Goal: Communication & Community: Answer question/provide support

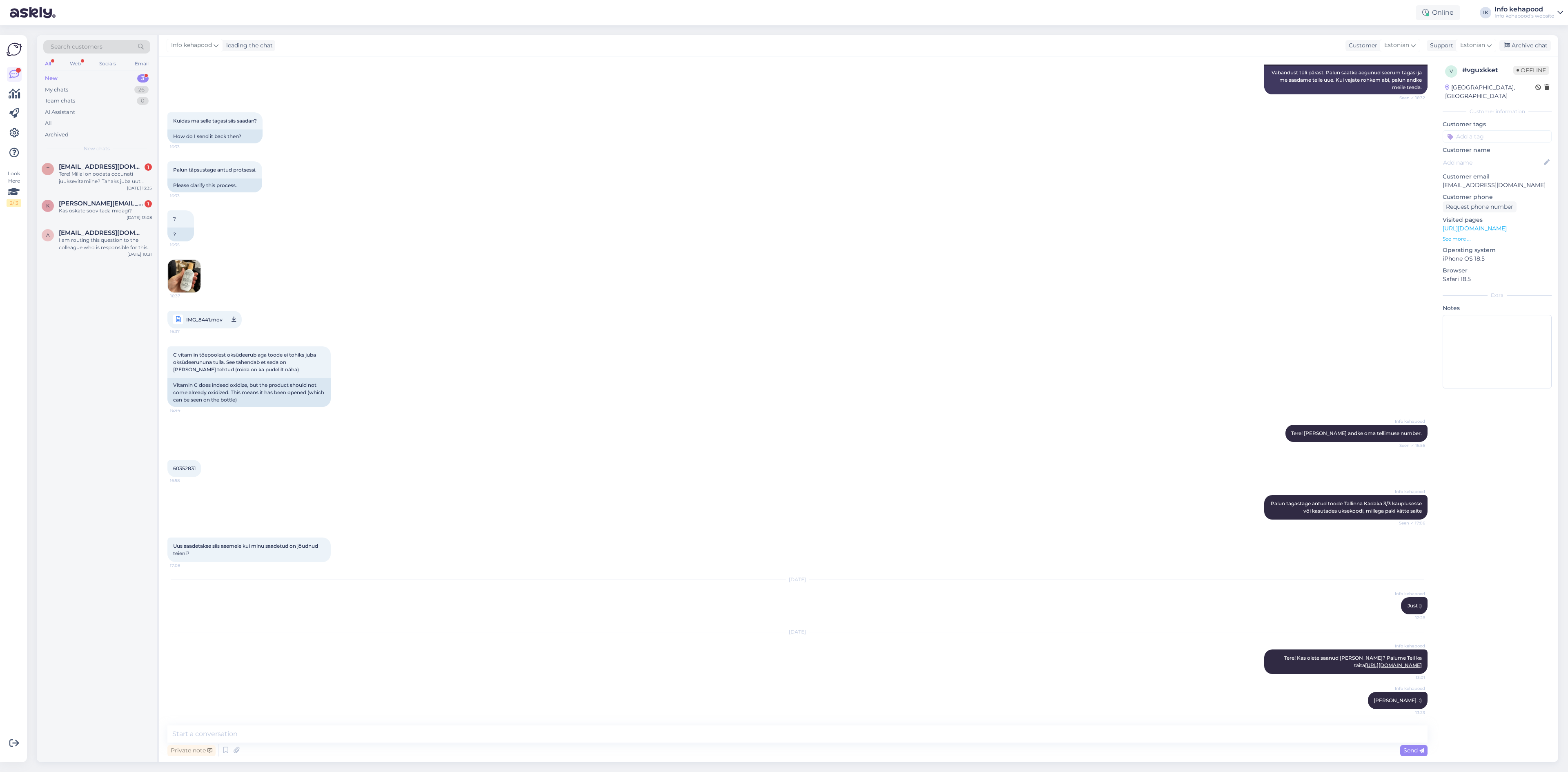
scroll to position [174, 0]
click at [111, 176] on div "Tere! Millal on oodata cocunati juuksevitamiine? Tahaks juba uut purki osta :)" at bounding box center [105, 178] width 93 height 15
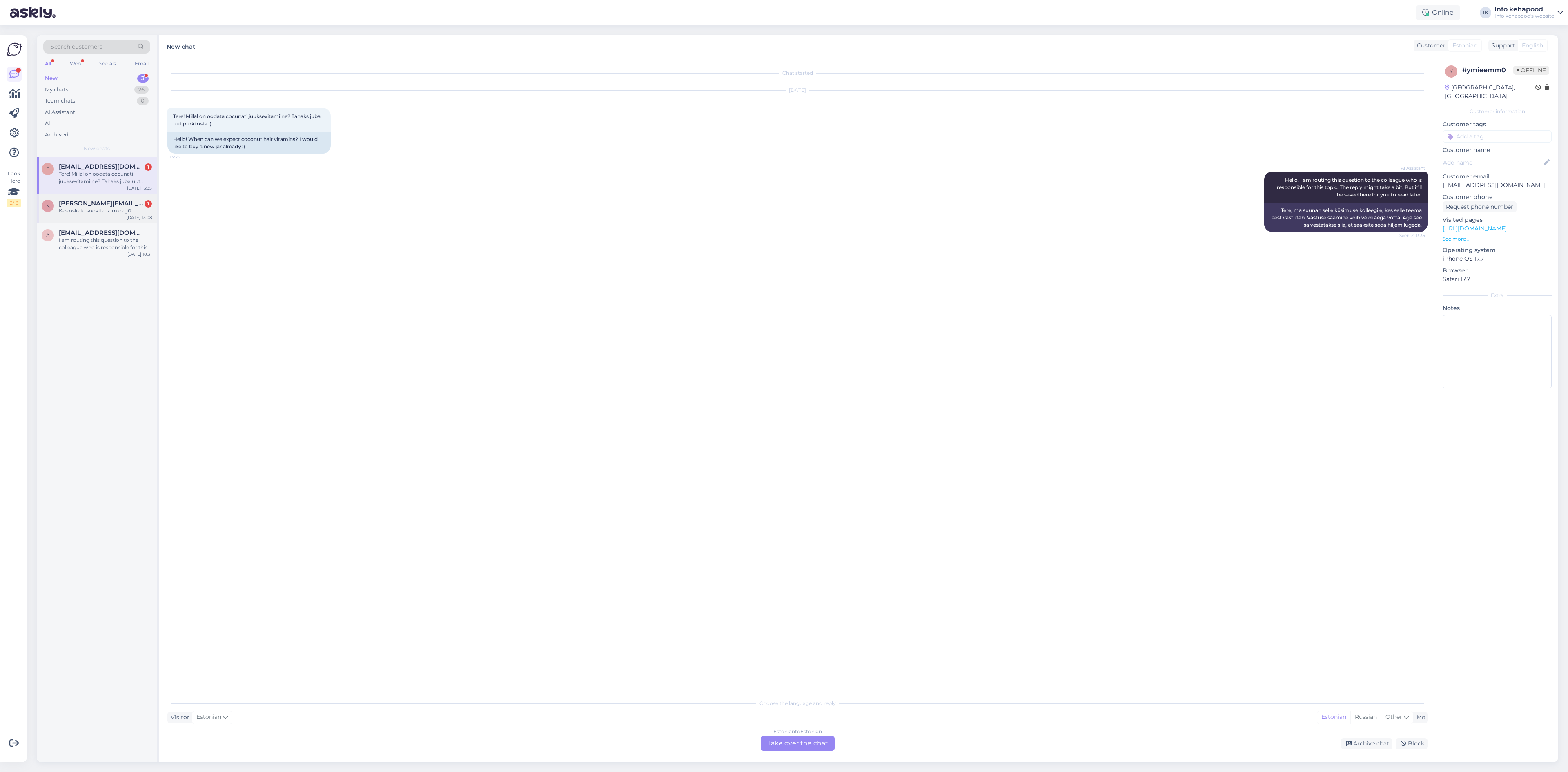
click at [108, 203] on span "[PERSON_NAME][EMAIL_ADDRESS][DOMAIN_NAME]" at bounding box center [102, 203] width 85 height 7
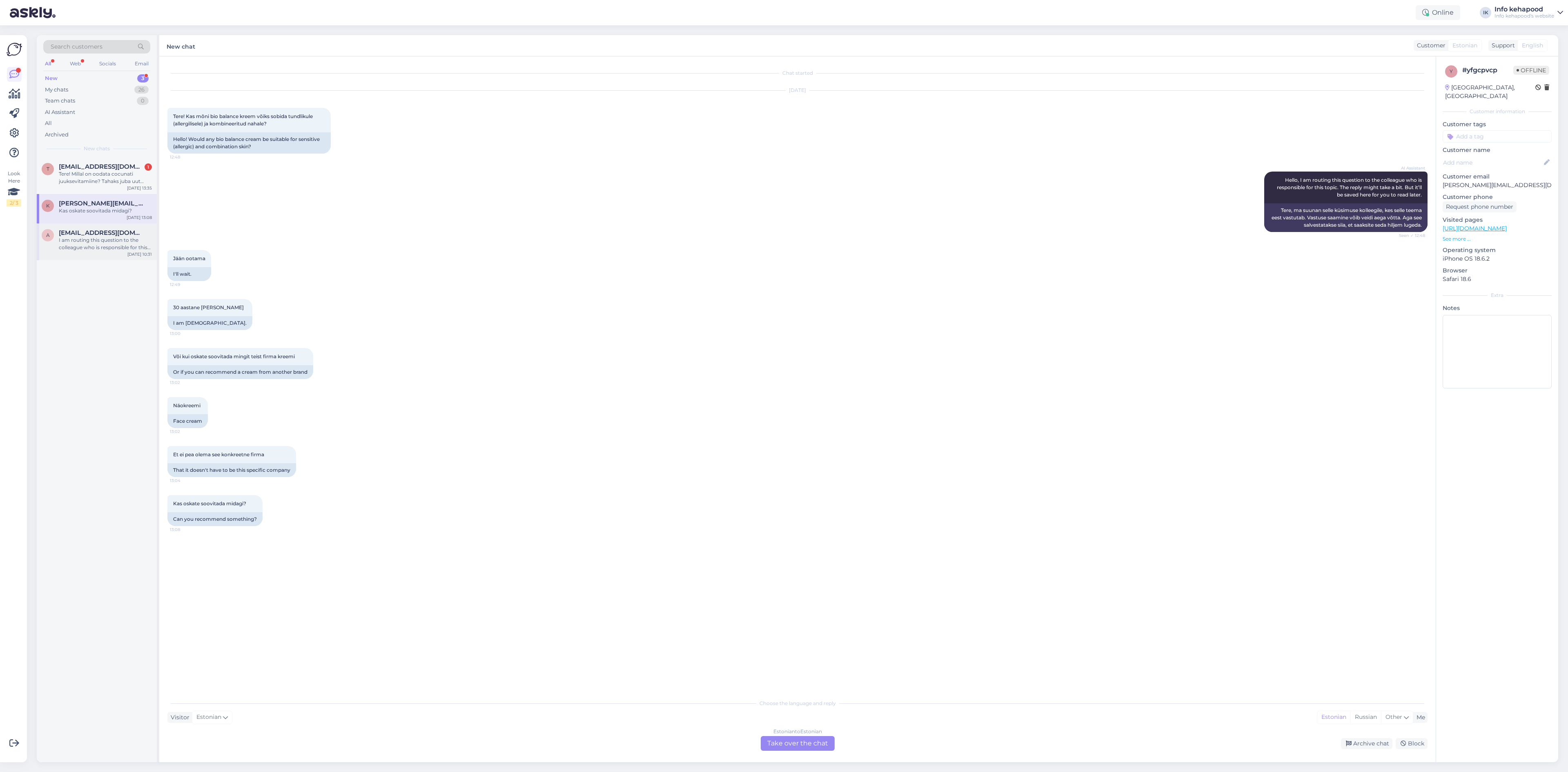
click at [94, 246] on div "I am routing this question to the colleague who is responsible for this topic. …" at bounding box center [105, 244] width 93 height 15
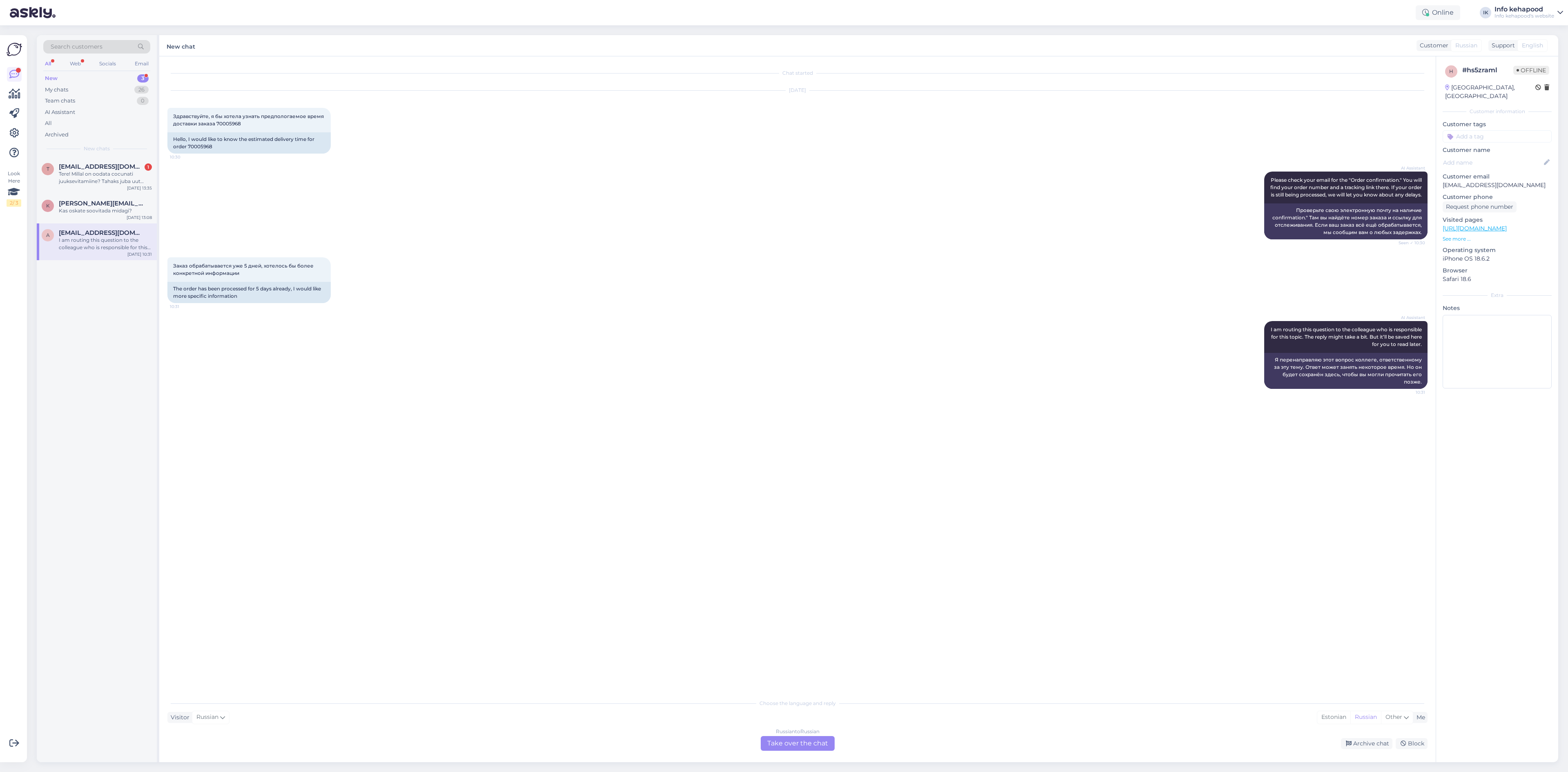
click at [77, 83] on div "New 3" at bounding box center [97, 78] width 107 height 12
click at [77, 92] on div "My chats 26" at bounding box center [97, 89] width 107 height 12
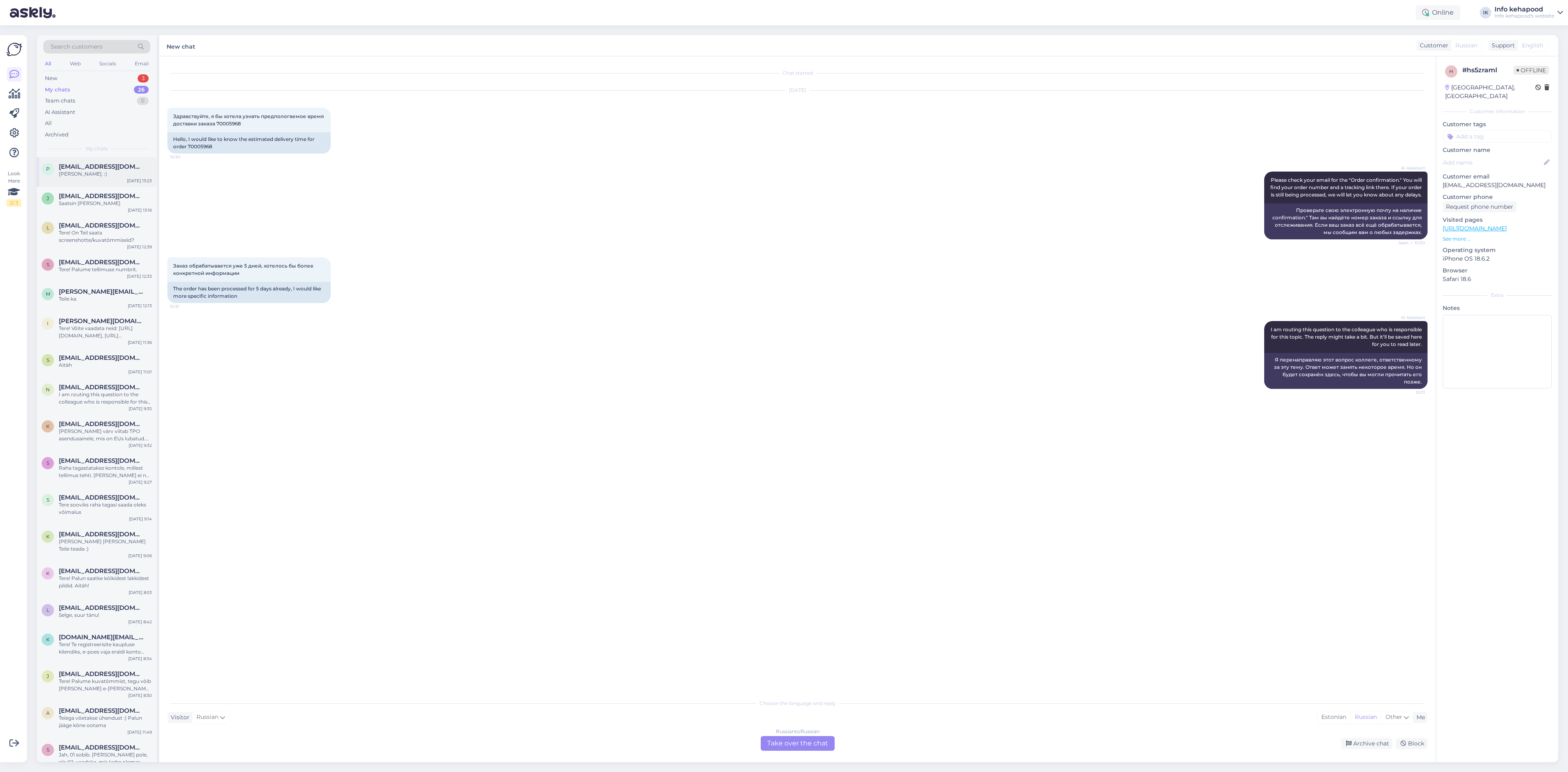
click at [103, 183] on div "p [EMAIL_ADDRESS][DOMAIN_NAME] [PERSON_NAME]. :) [DATE] 13:23" at bounding box center [96, 172] width 120 height 29
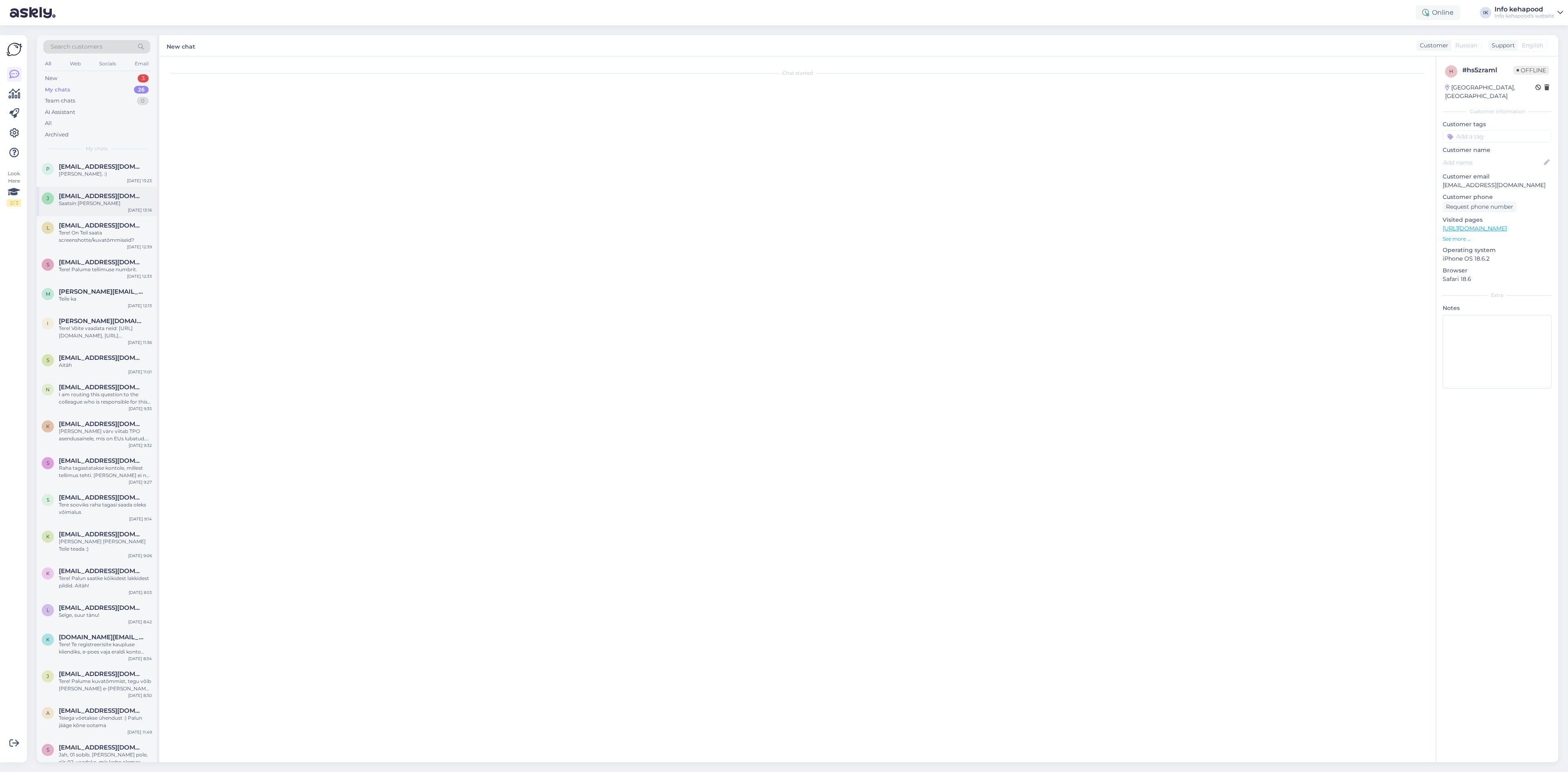
scroll to position [174, 0]
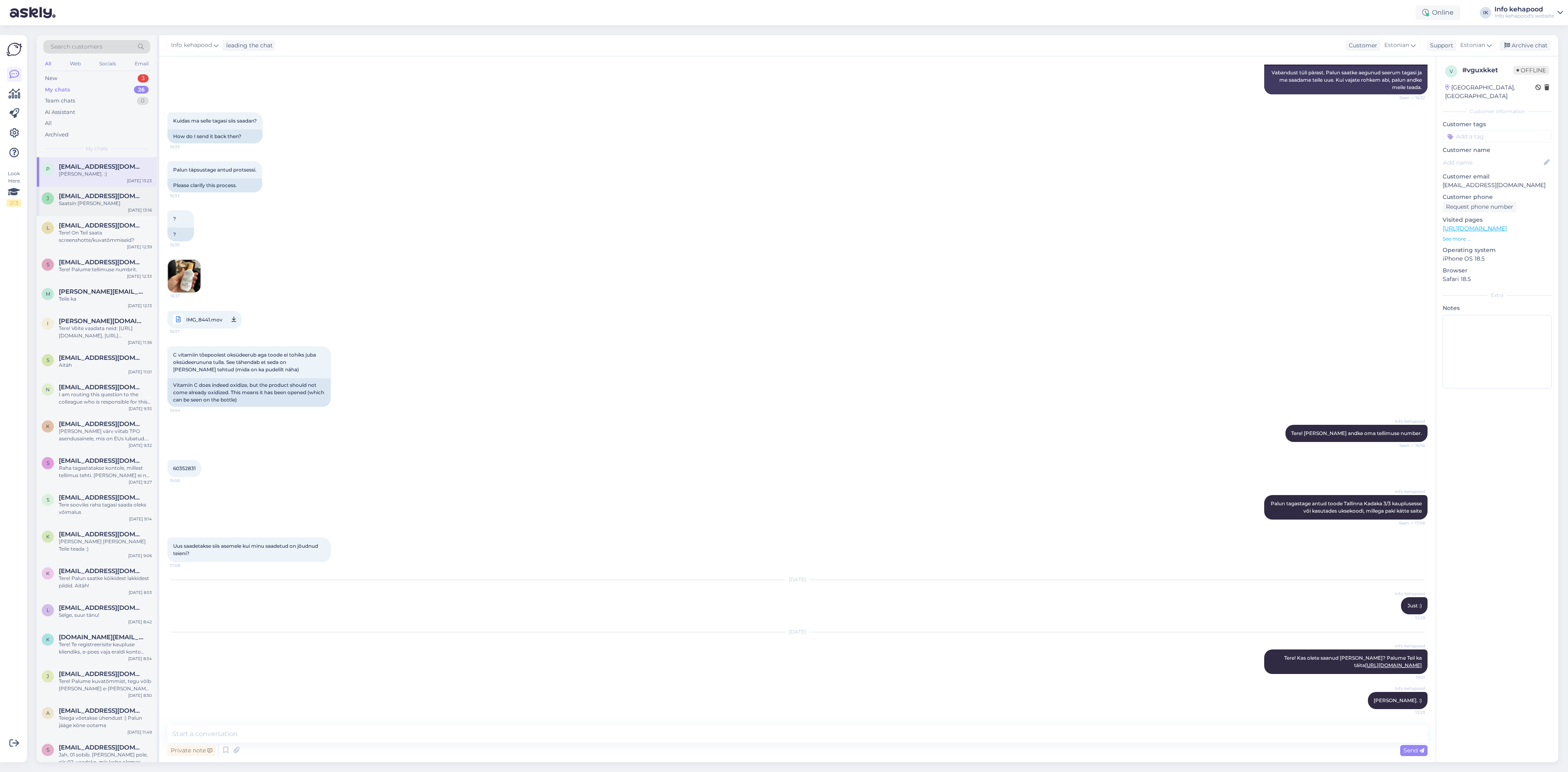
click at [108, 202] on div "Saatsin [PERSON_NAME]" at bounding box center [105, 203] width 93 height 7
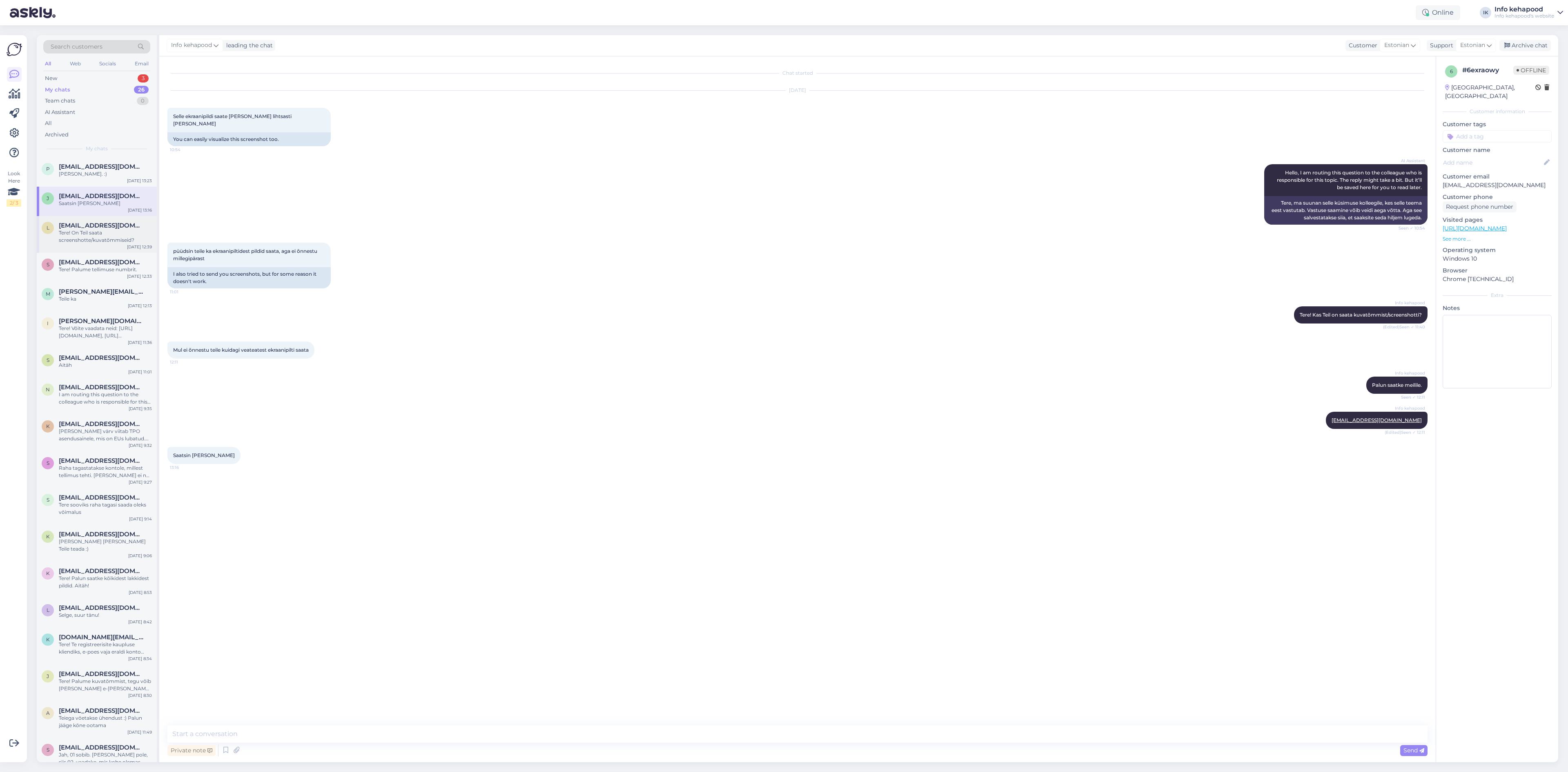
click at [106, 223] on span "[EMAIL_ADDRESS][DOMAIN_NAME]" at bounding box center [102, 225] width 85 height 7
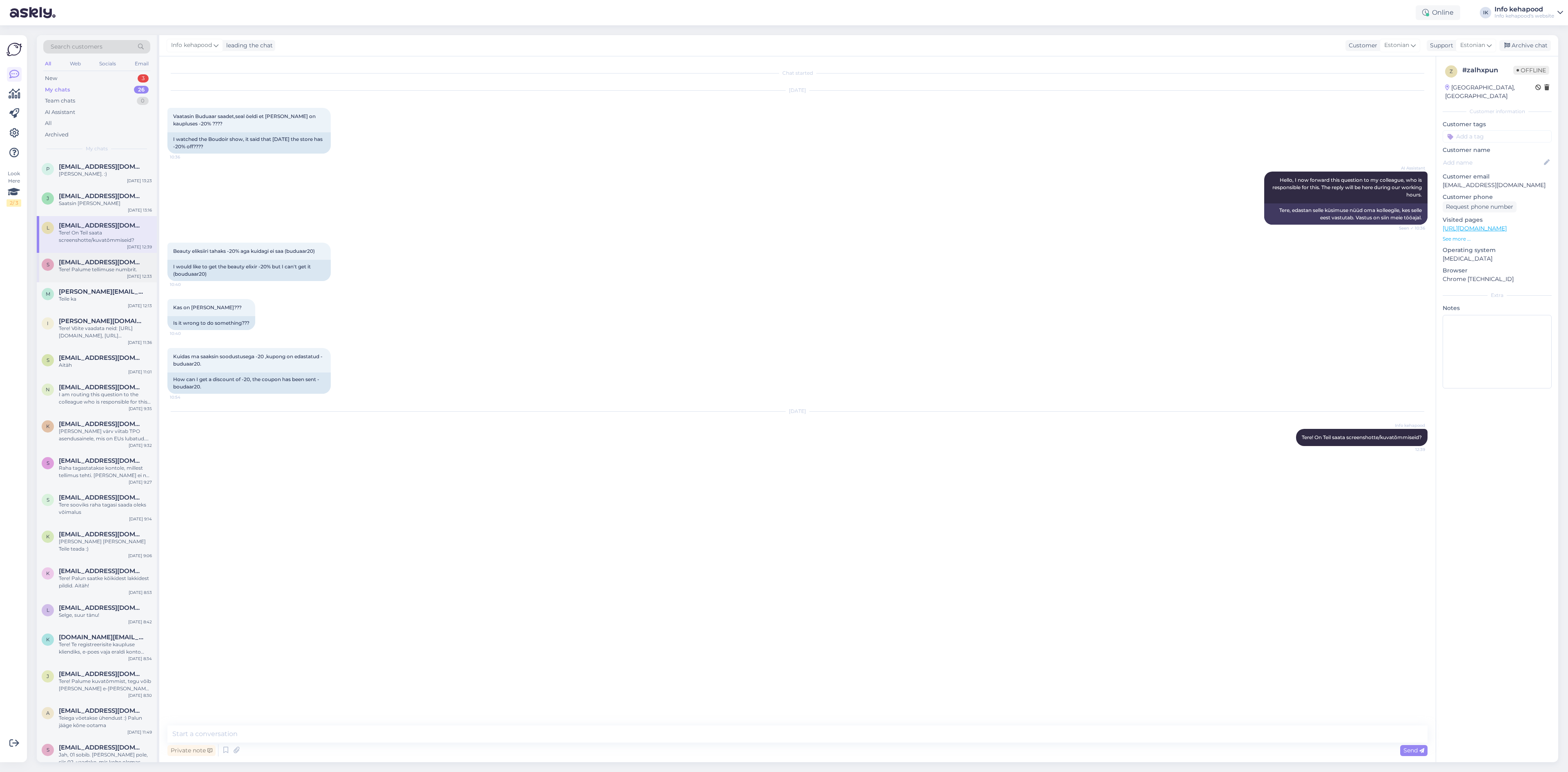
click at [101, 265] on span "[EMAIL_ADDRESS][DOMAIN_NAME]" at bounding box center [102, 262] width 85 height 7
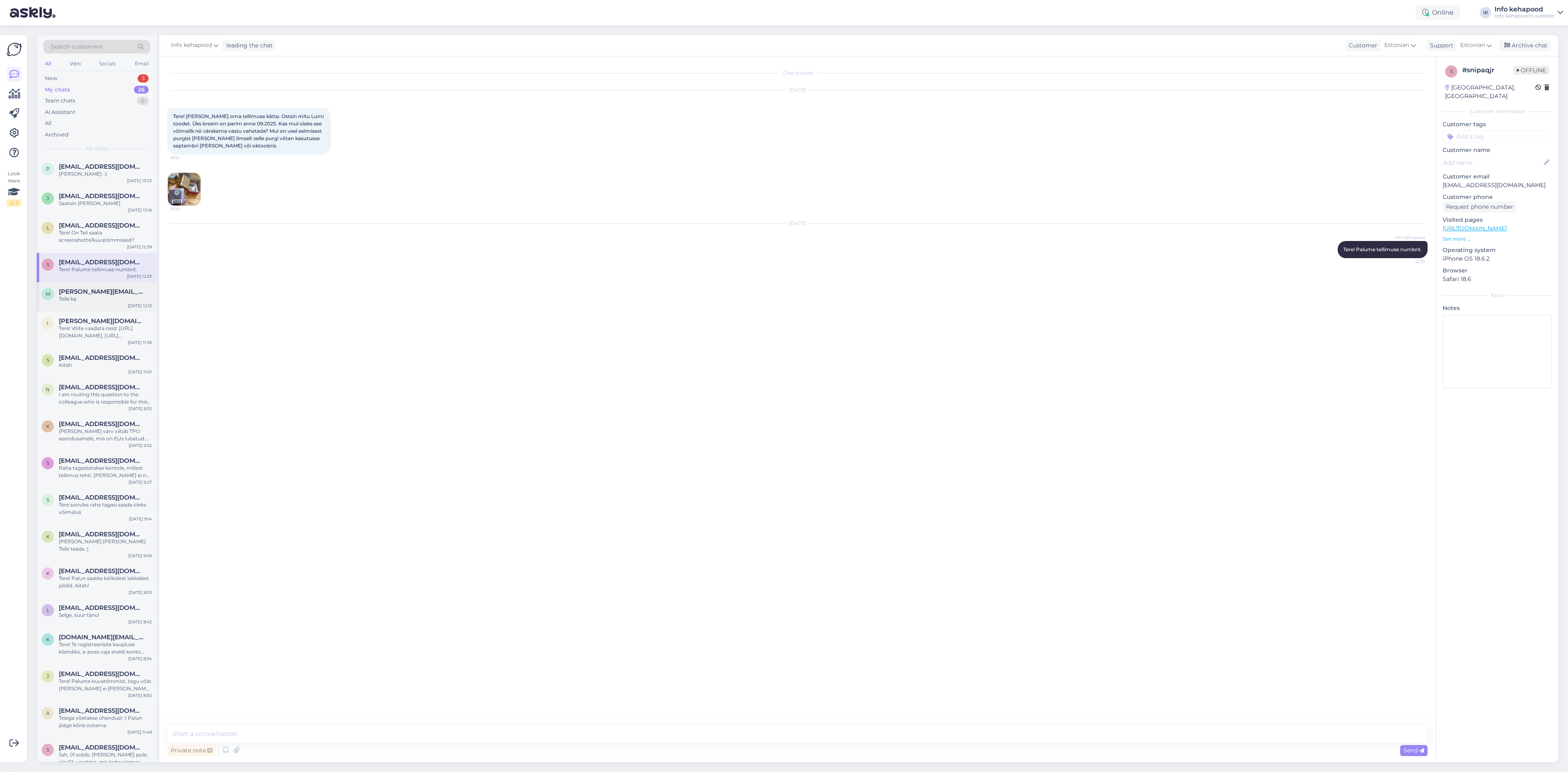
click at [100, 291] on span "[PERSON_NAME][EMAIL_ADDRESS][PERSON_NAME][DOMAIN_NAME]" at bounding box center [102, 292] width 85 height 7
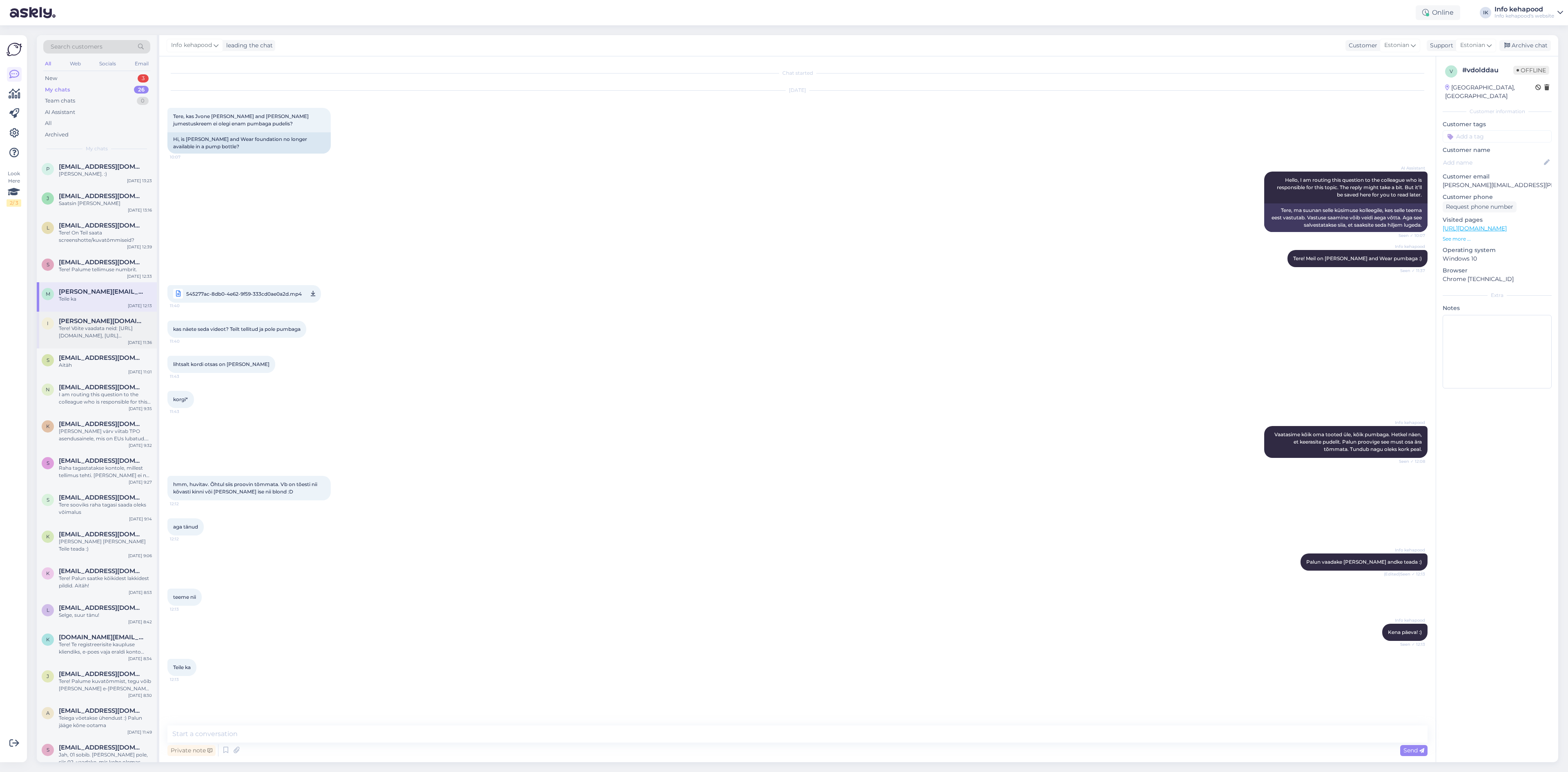
click at [94, 317] on div "i [PERSON_NAME][DOMAIN_NAME][EMAIL_ADDRESS][PERSON_NAME][DOMAIN_NAME] Tere! Või…" at bounding box center [96, 330] width 120 height 37
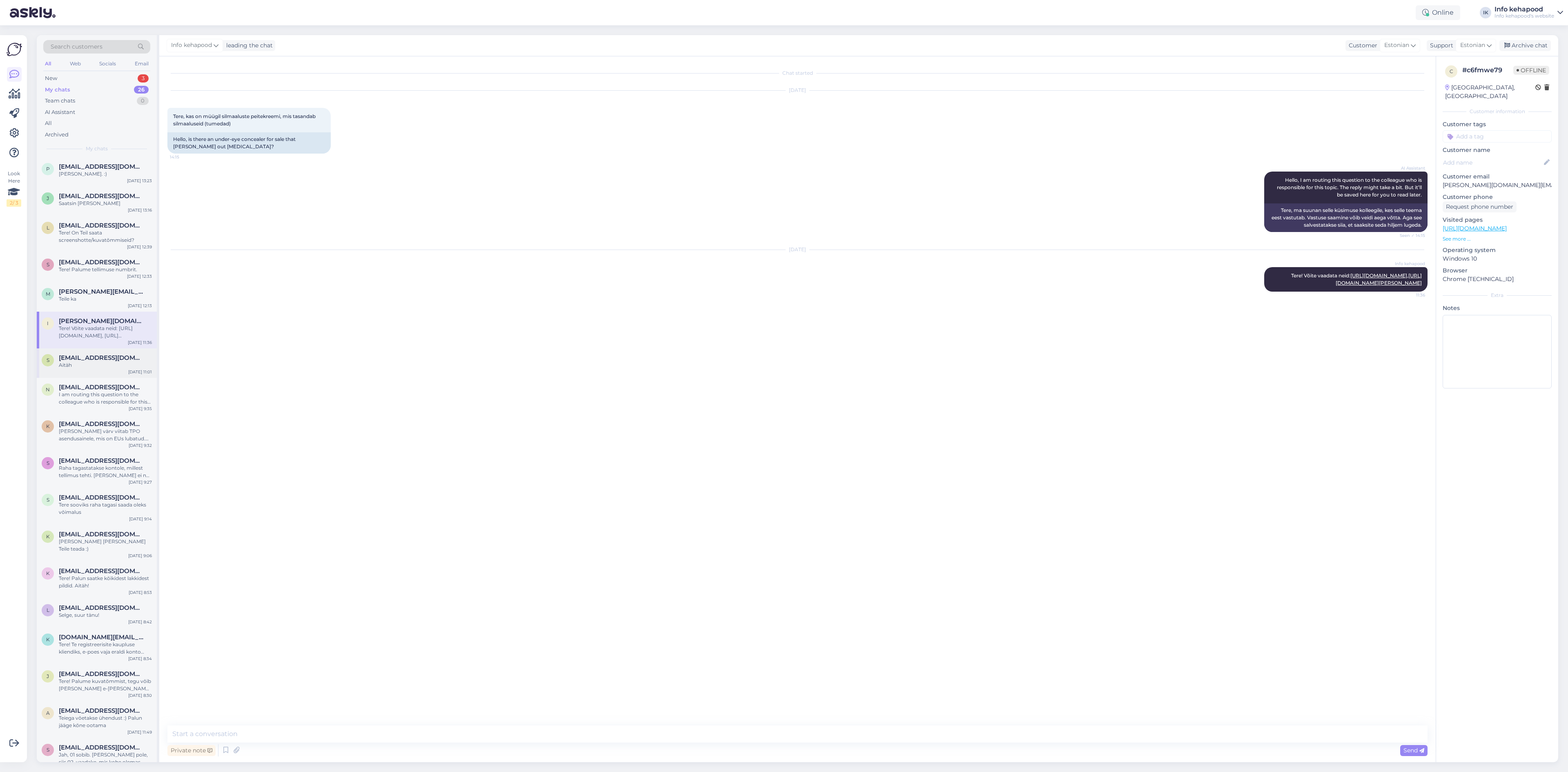
click at [96, 364] on div "Aitäh" at bounding box center [105, 365] width 93 height 7
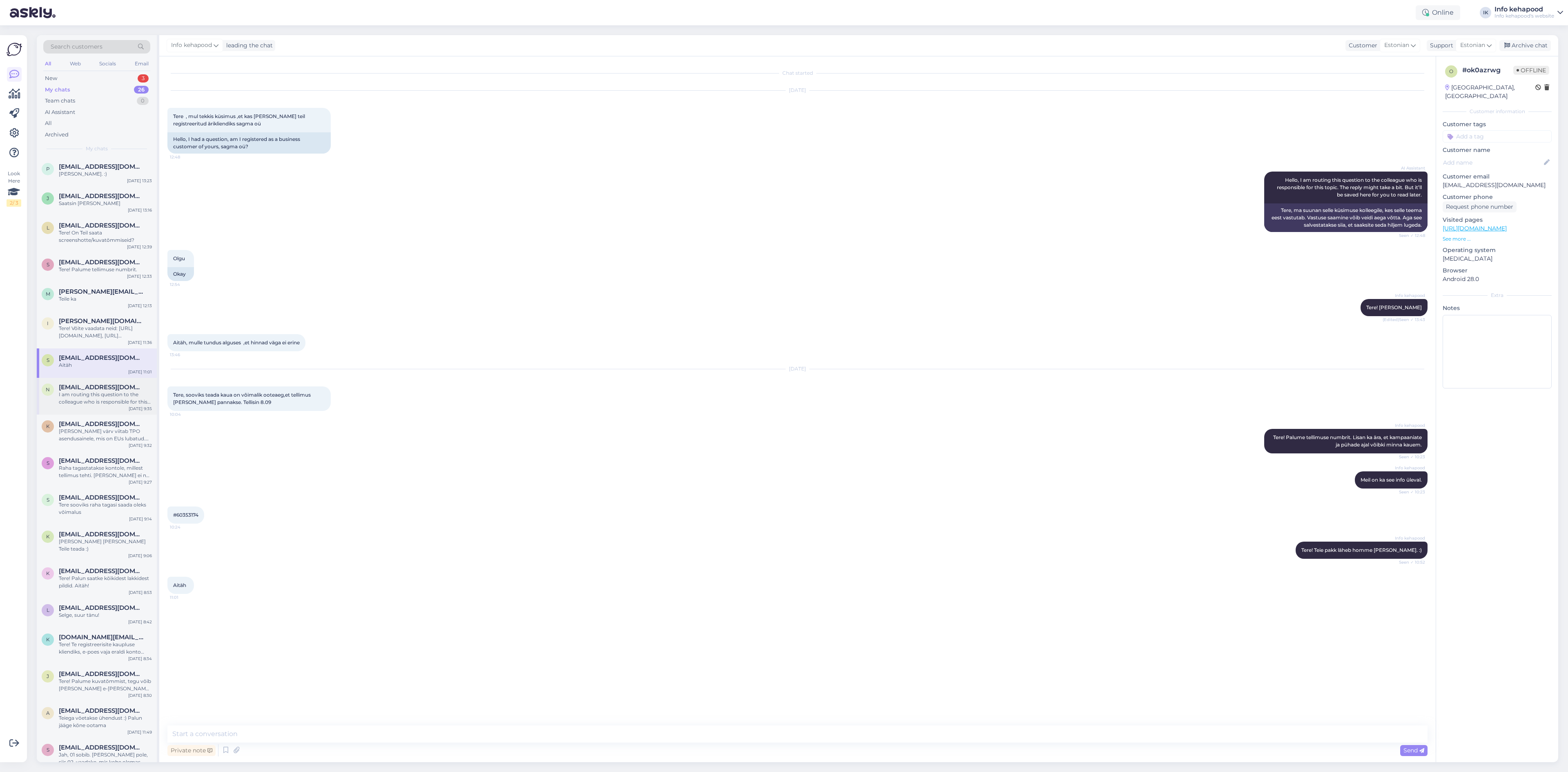
click at [97, 399] on div "I am routing this question to the colleague who is responsible for this topic. …" at bounding box center [105, 398] width 93 height 15
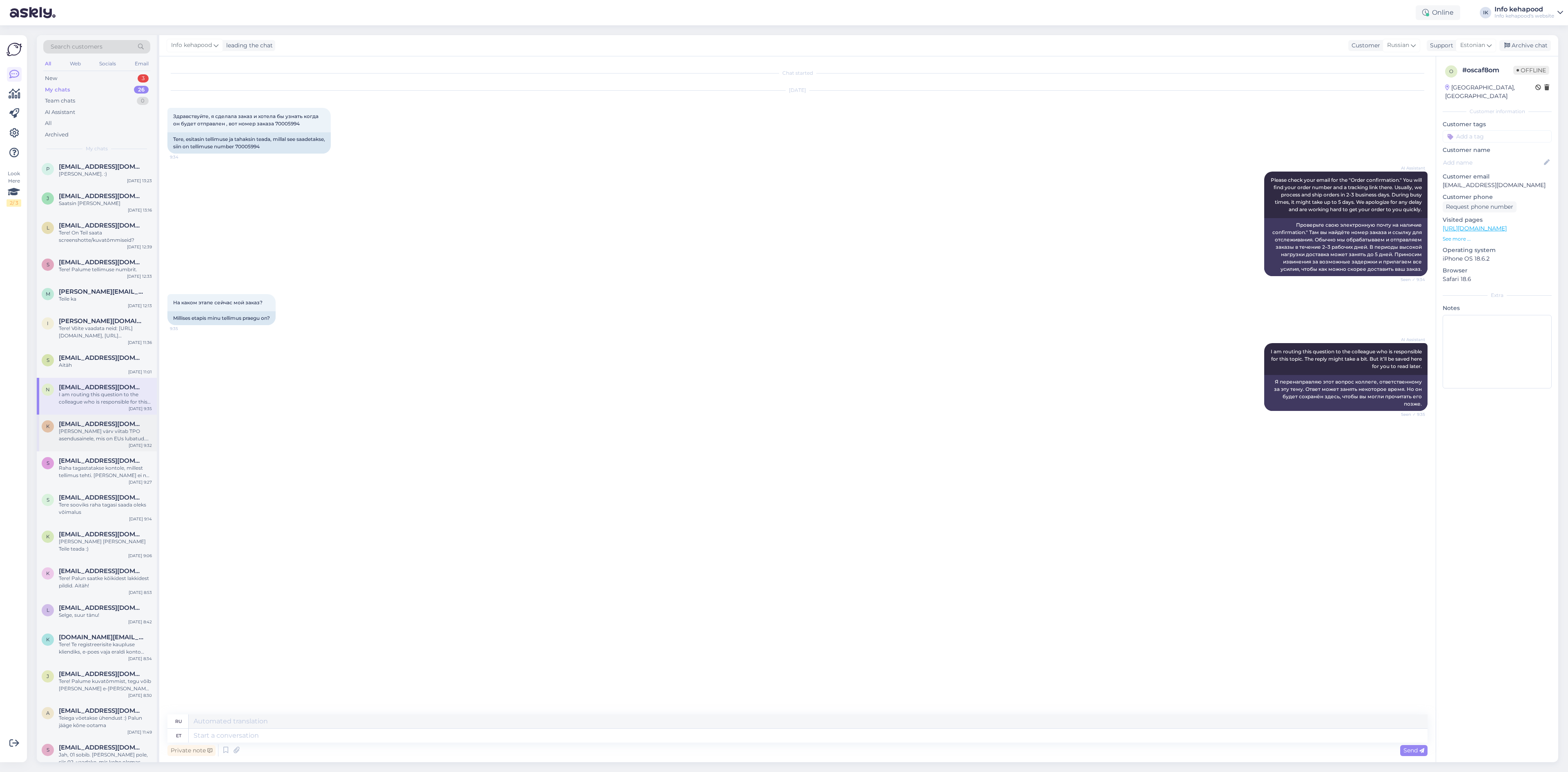
click at [88, 426] on span "[EMAIL_ADDRESS][DOMAIN_NAME]" at bounding box center [102, 424] width 85 height 7
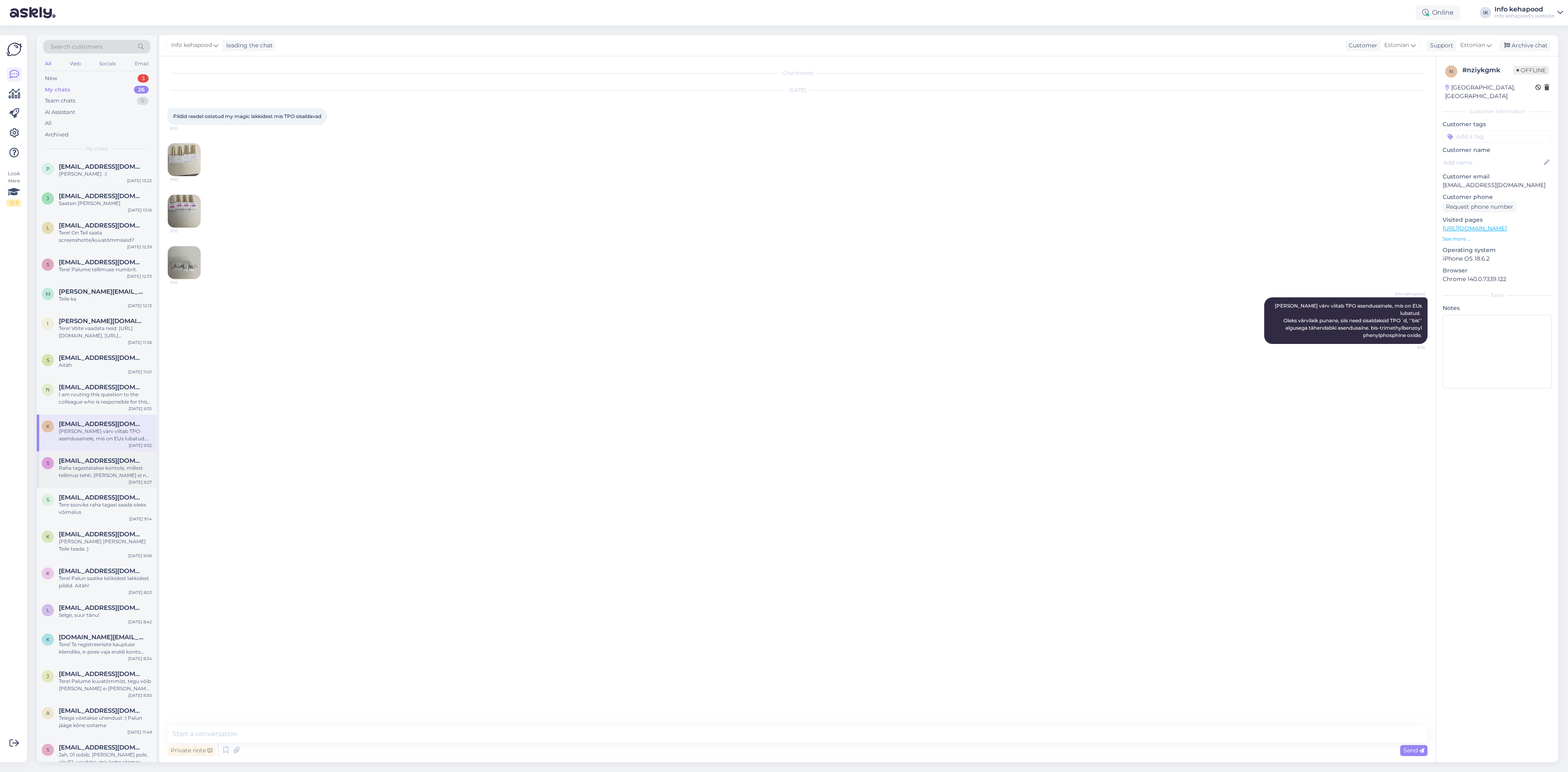
click at [74, 465] on div "Raha tagastatakse kontole, millest tellimus tehti. [PERSON_NAME] ei näe Teie pa…" at bounding box center [105, 472] width 93 height 15
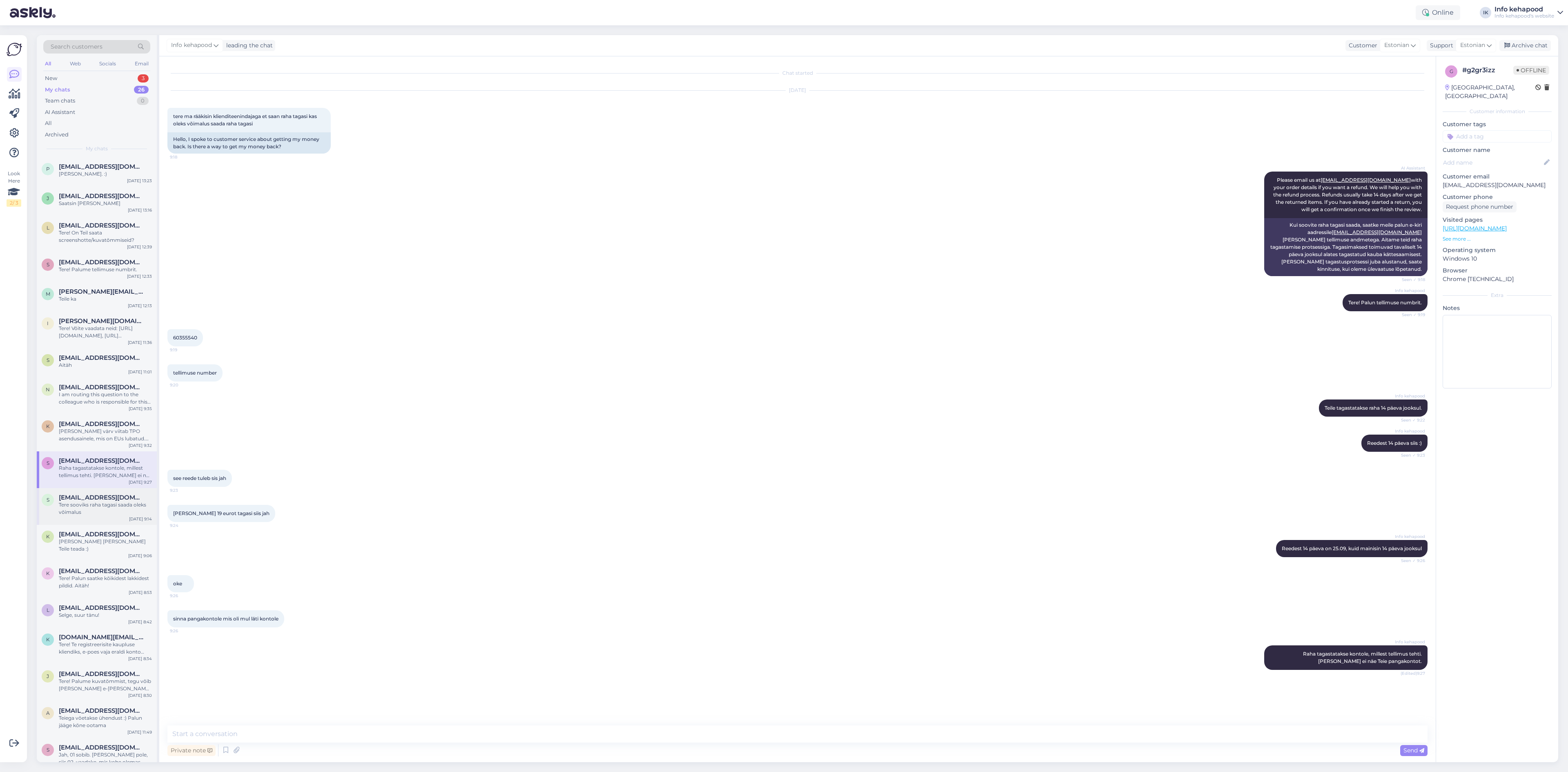
click at [95, 516] on div "S [EMAIL_ADDRESS][DOMAIN_NAME] [PERSON_NAME] raha tagasi saada oleks võimalus […" at bounding box center [96, 507] width 120 height 37
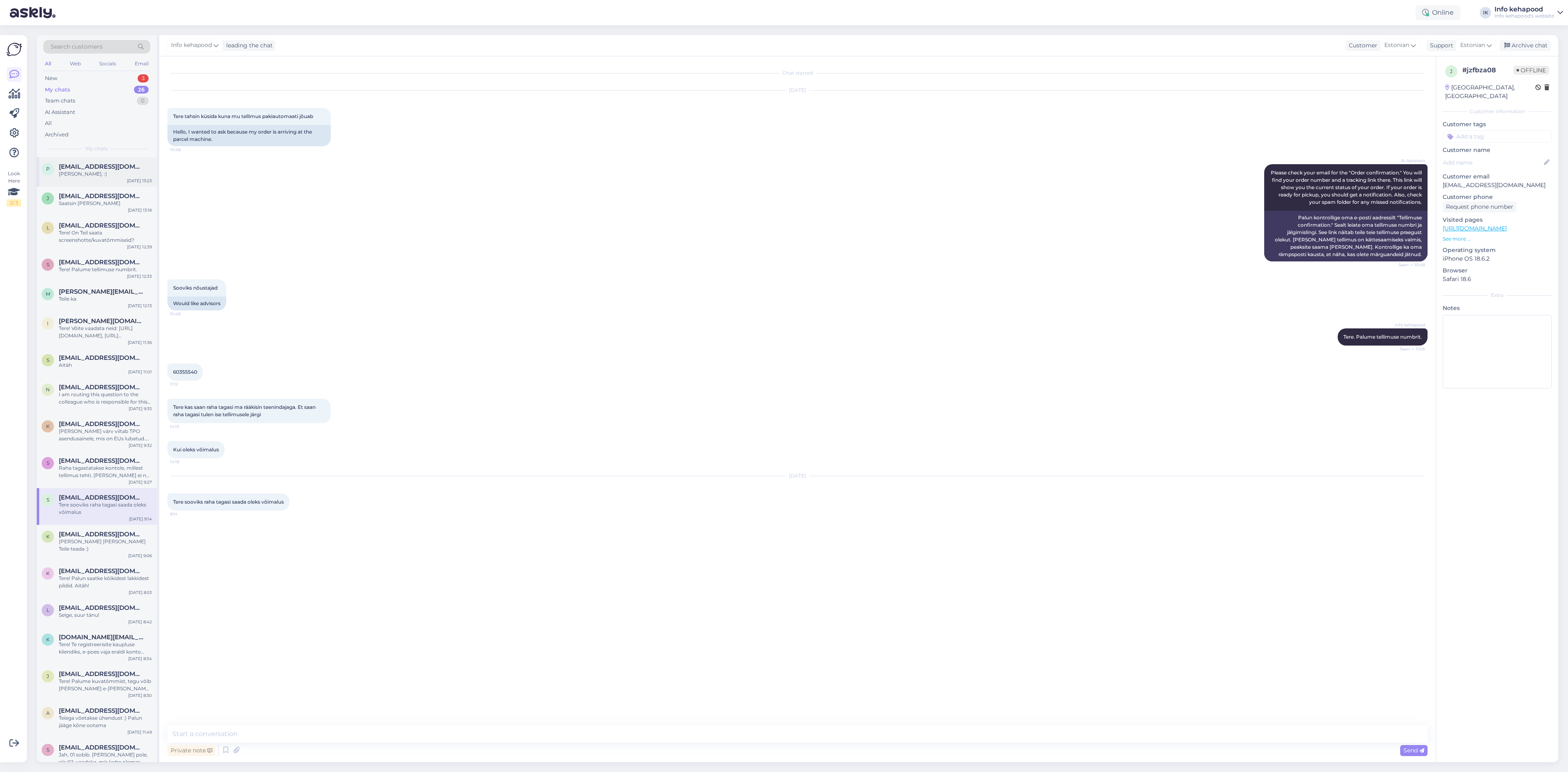
click at [111, 173] on div "[PERSON_NAME]. :)" at bounding box center [105, 174] width 93 height 7
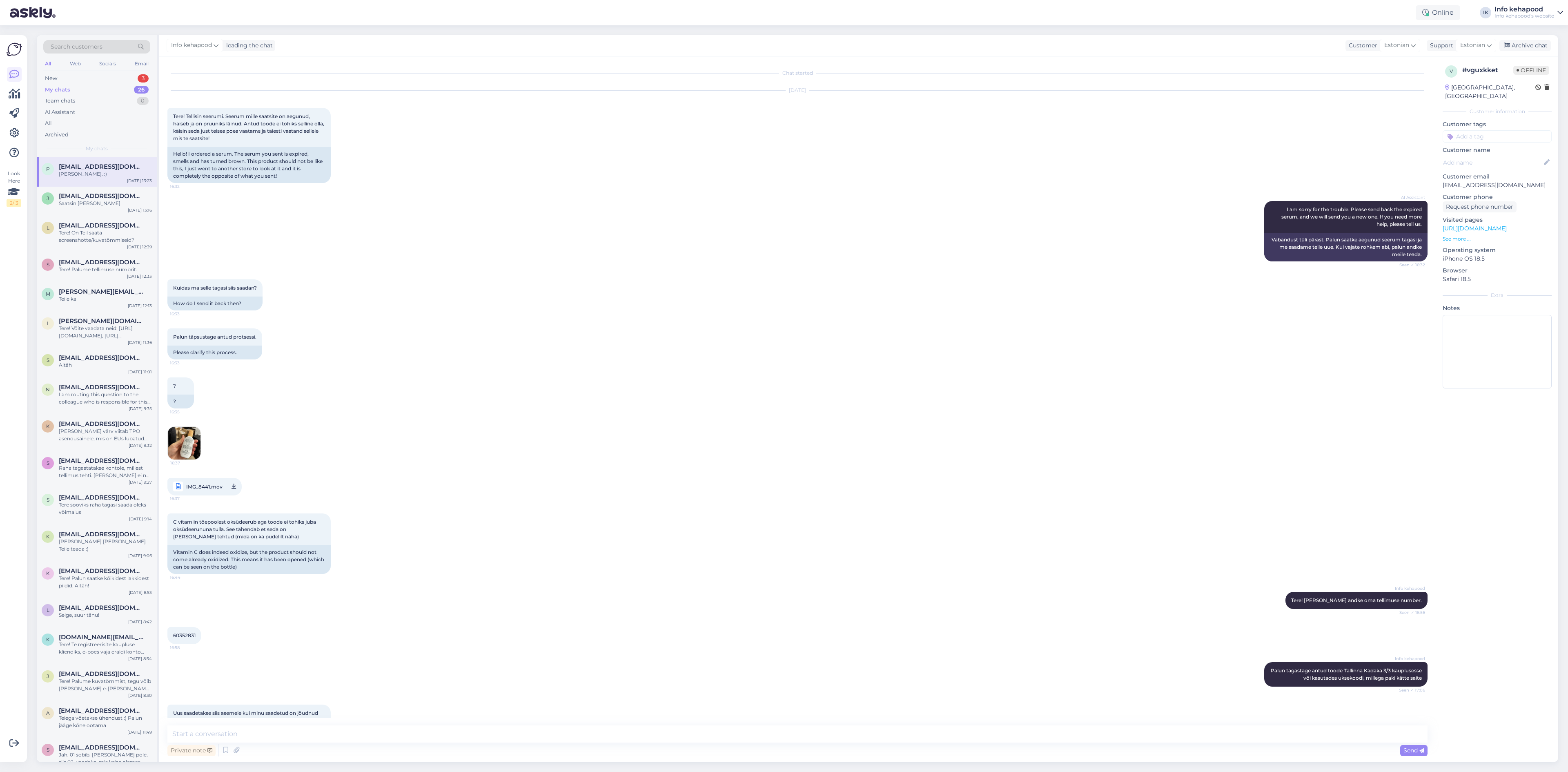
scroll to position [174, 0]
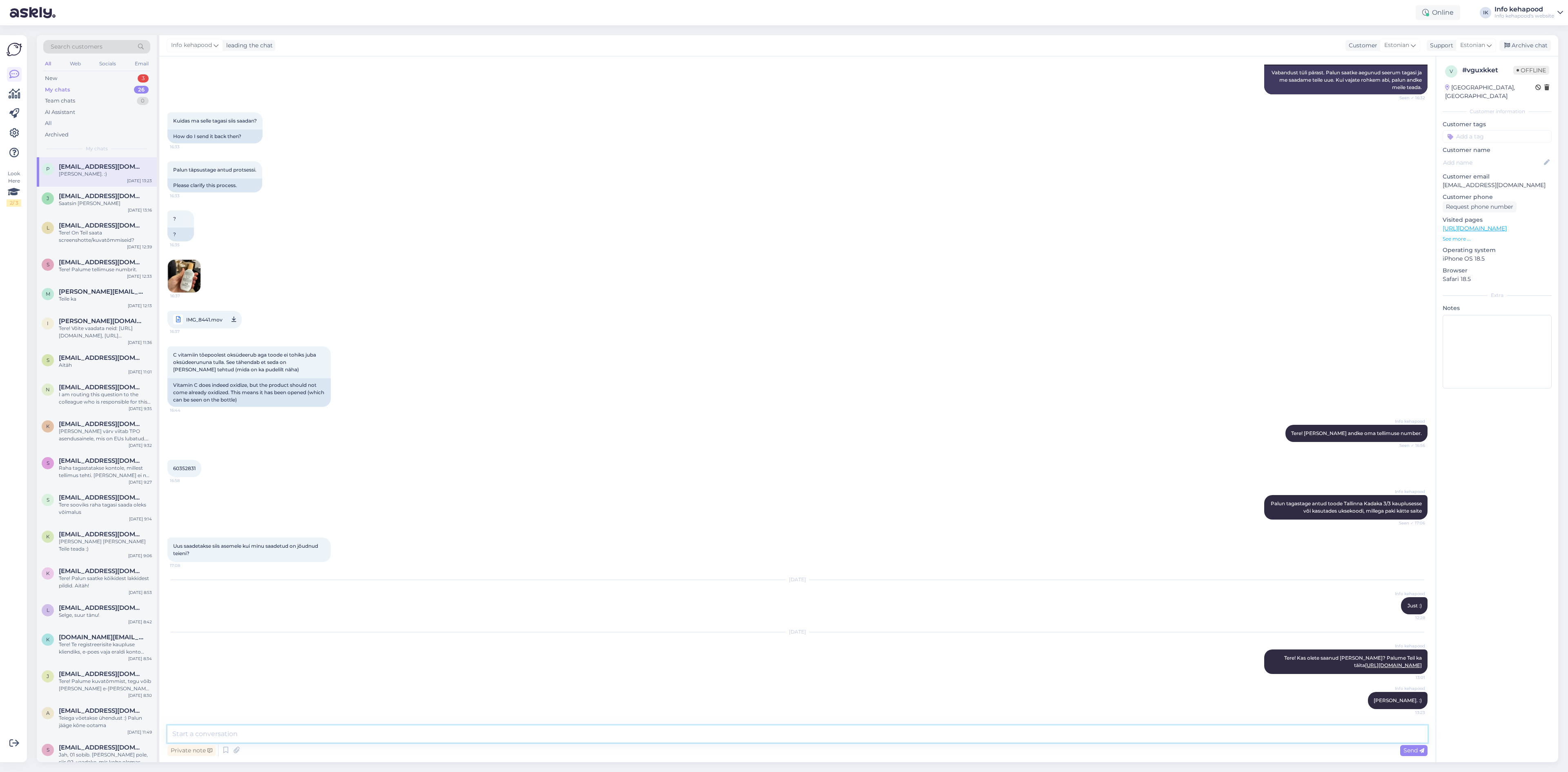
drag, startPoint x: 341, startPoint y: 731, endPoint x: 338, endPoint y: 748, distance: 17.3
click at [340, 735] on textarea at bounding box center [797, 734] width 1260 height 17
type textarea "U"
type textarea "Uus toode on komplekteeritud ja läheb [PERSON_NAME] :)"
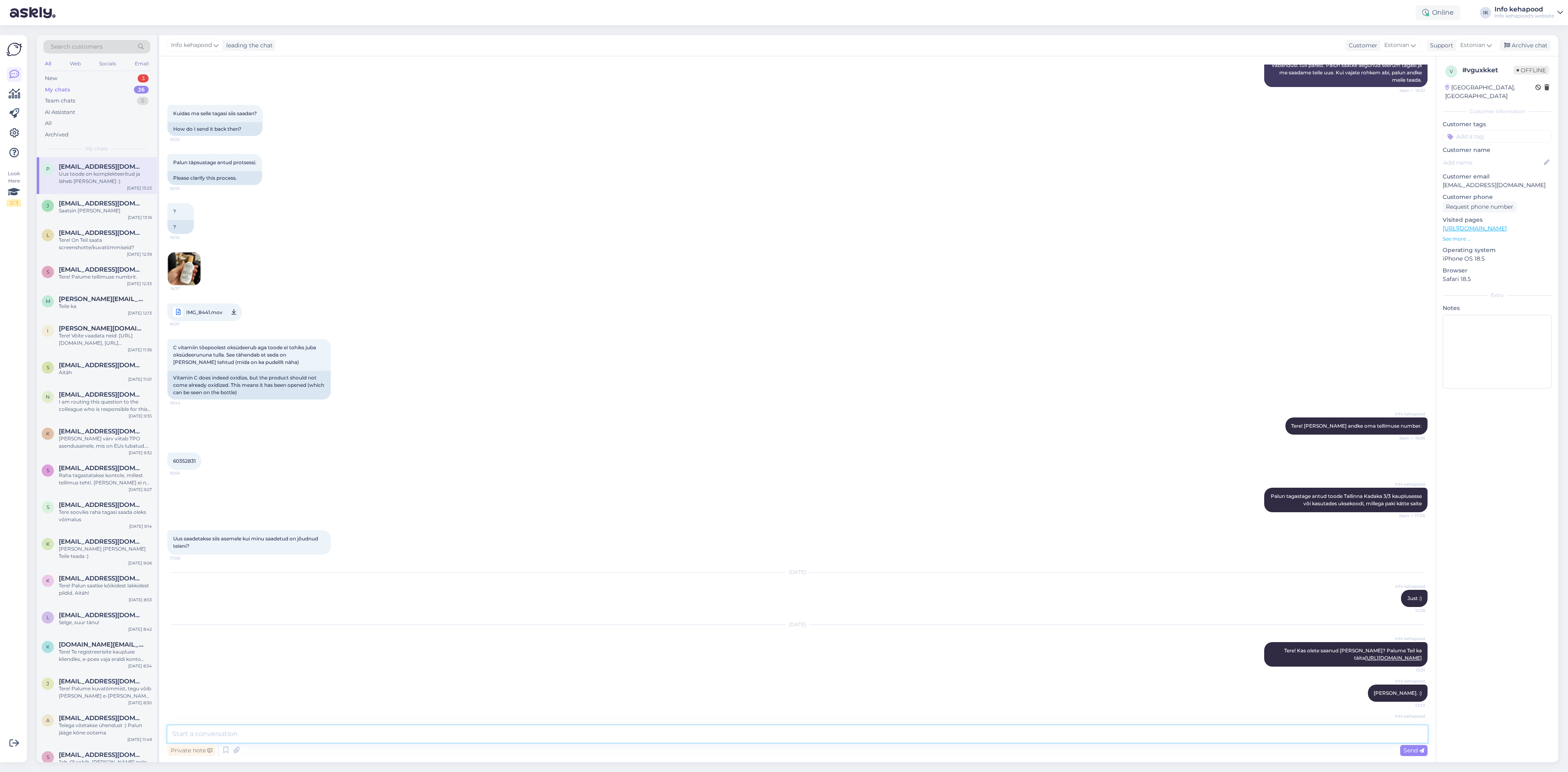
scroll to position [209, 0]
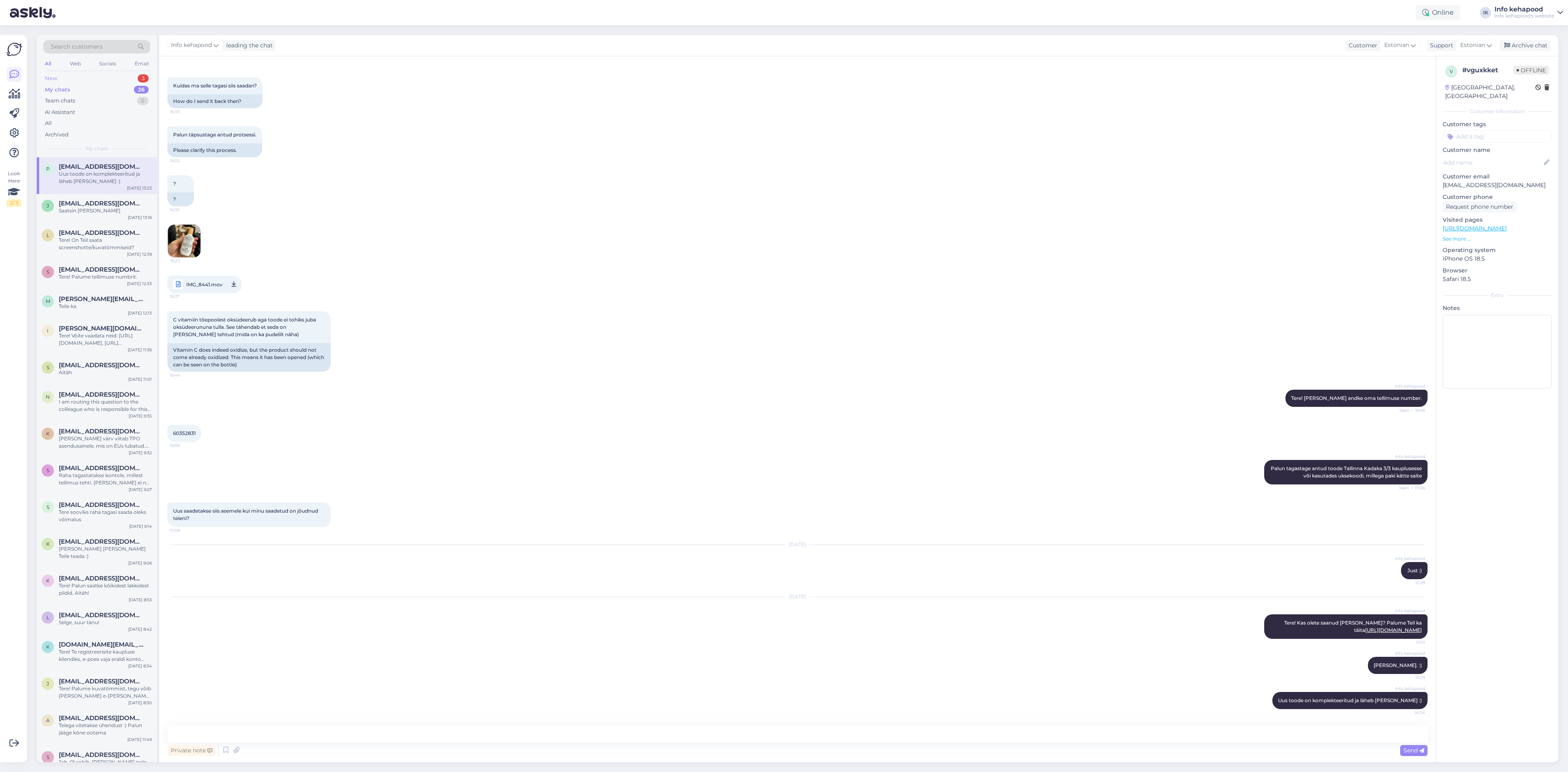
click at [111, 81] on div "New 3" at bounding box center [97, 78] width 107 height 12
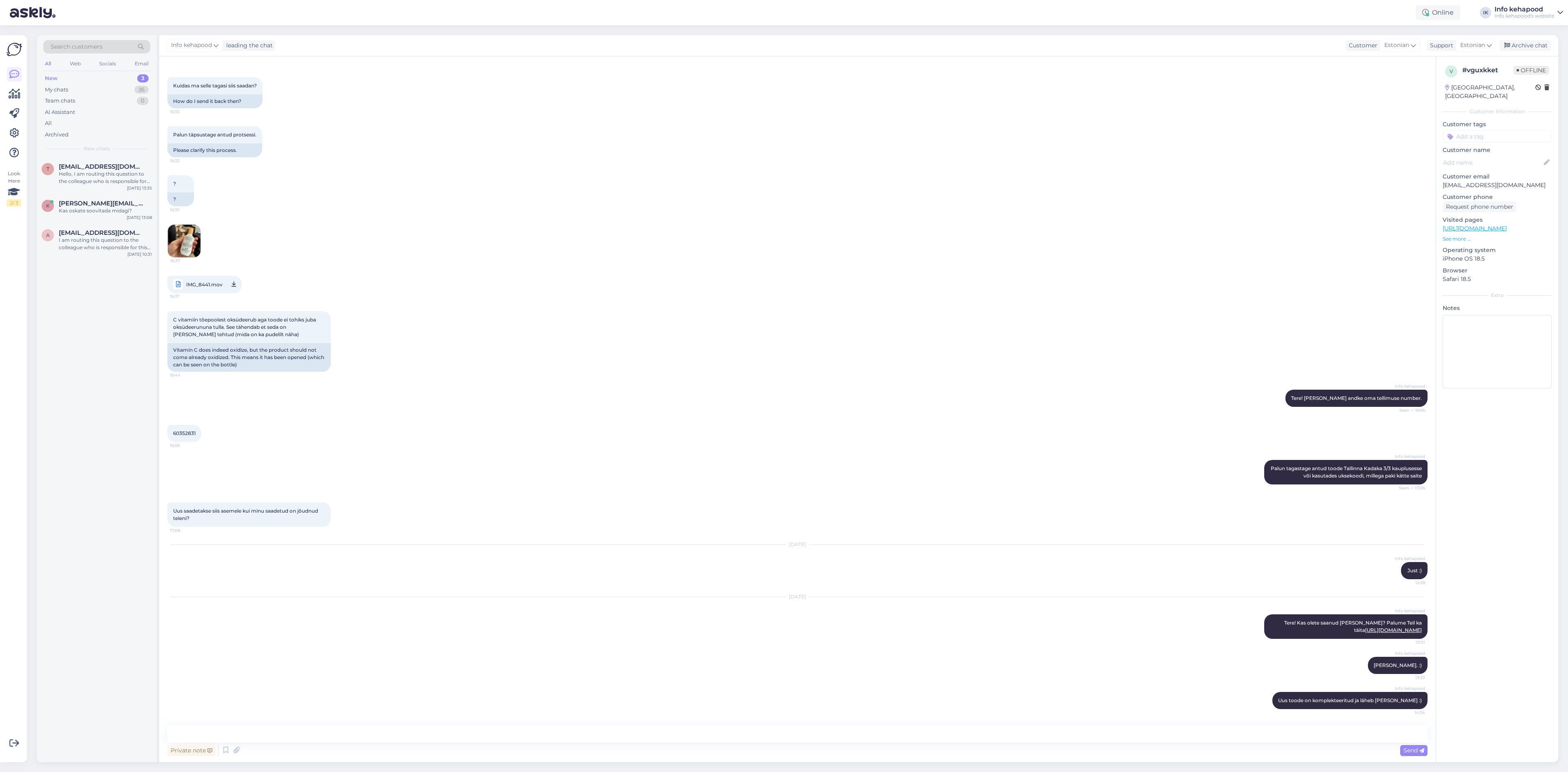
click at [94, 146] on span "New chats" at bounding box center [97, 149] width 26 height 7
click at [126, 213] on div "Kas oskate soovitada midagi?" at bounding box center [105, 211] width 93 height 7
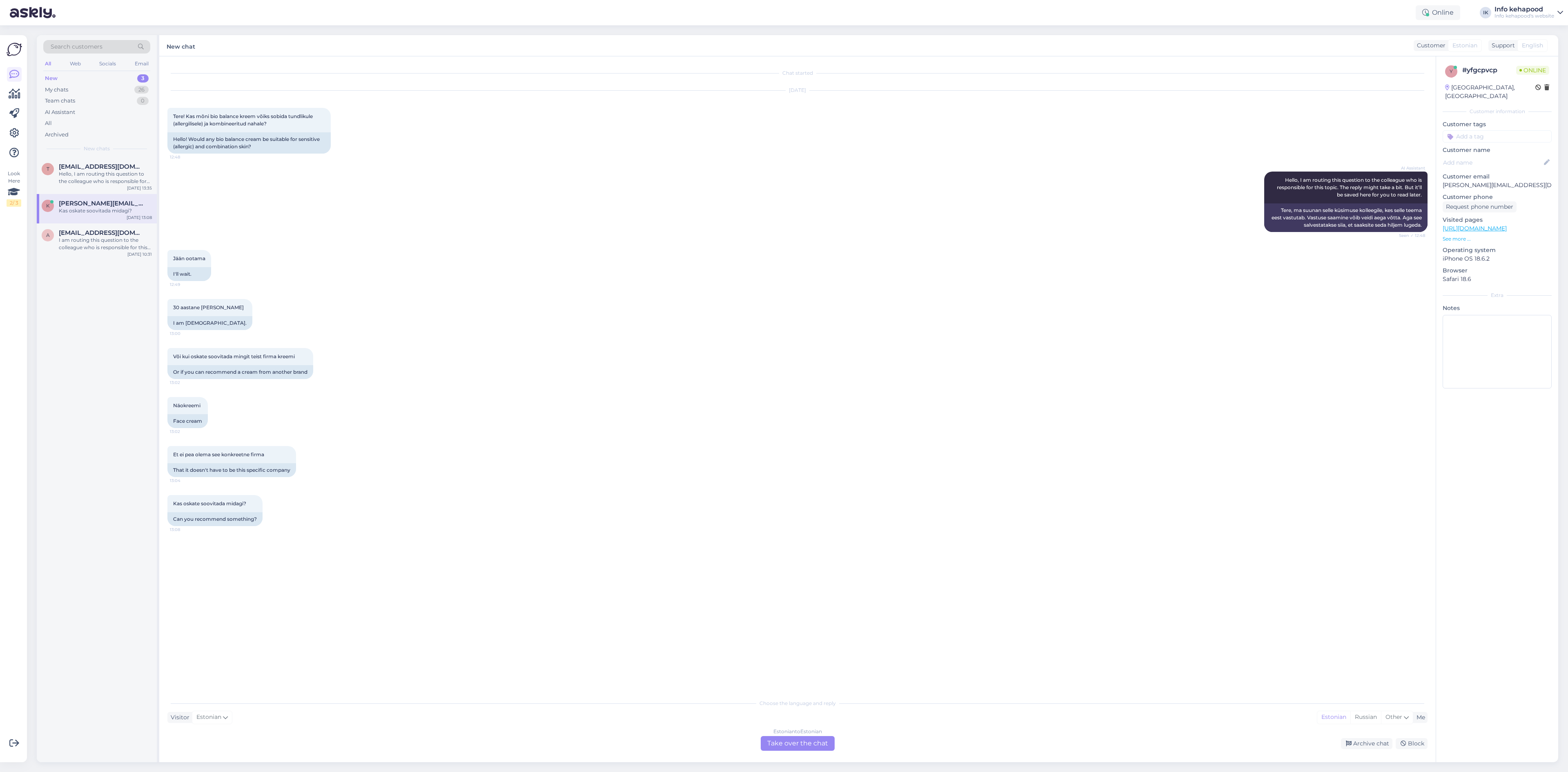
scroll to position [0, 0]
click at [121, 245] on div "I am routing this question to the colleague who is responsible for this topic. …" at bounding box center [105, 244] width 93 height 15
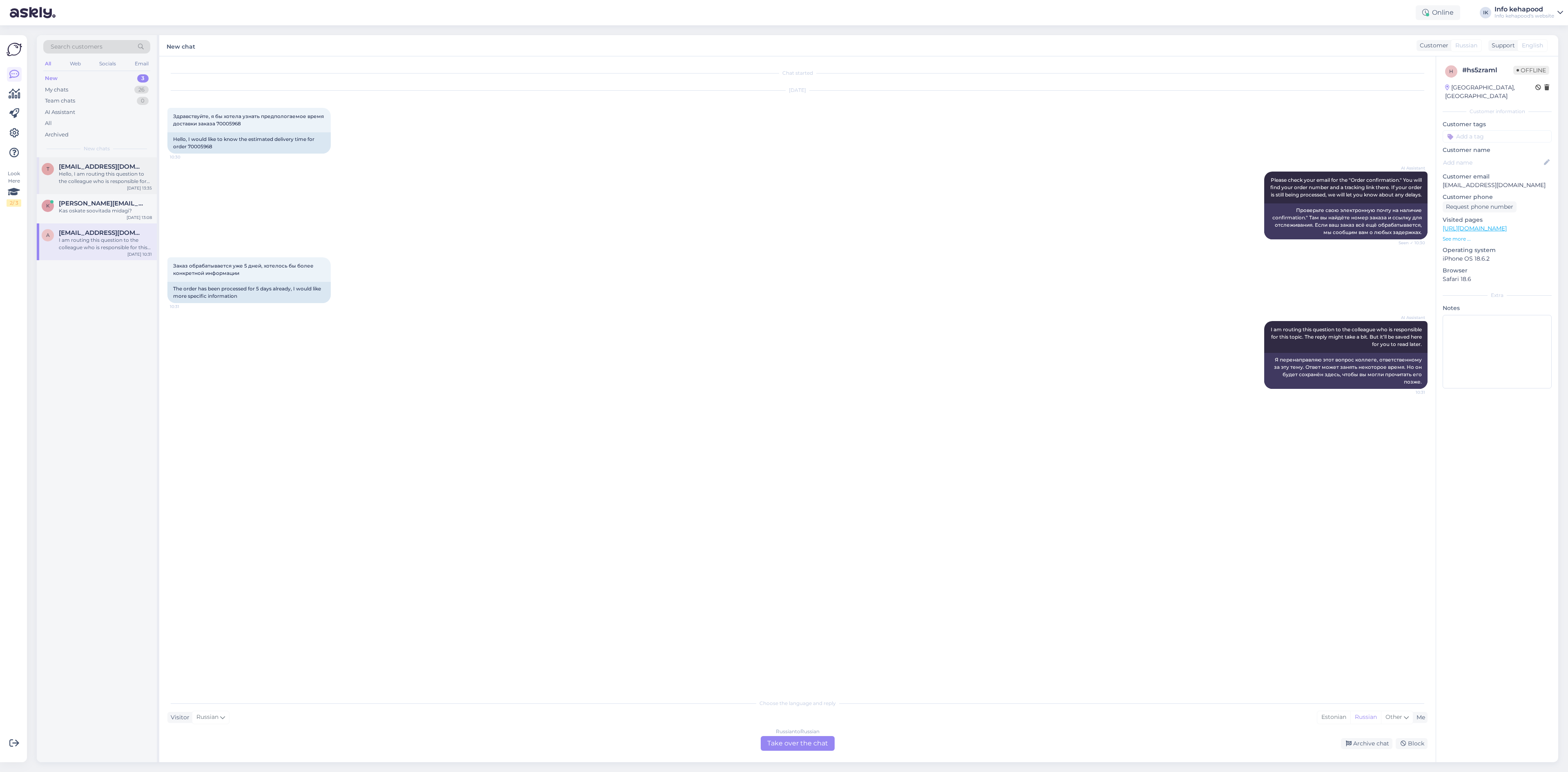
click at [72, 183] on div "Hello, I am routing this question to the colleague who is responsible for this …" at bounding box center [105, 178] width 93 height 15
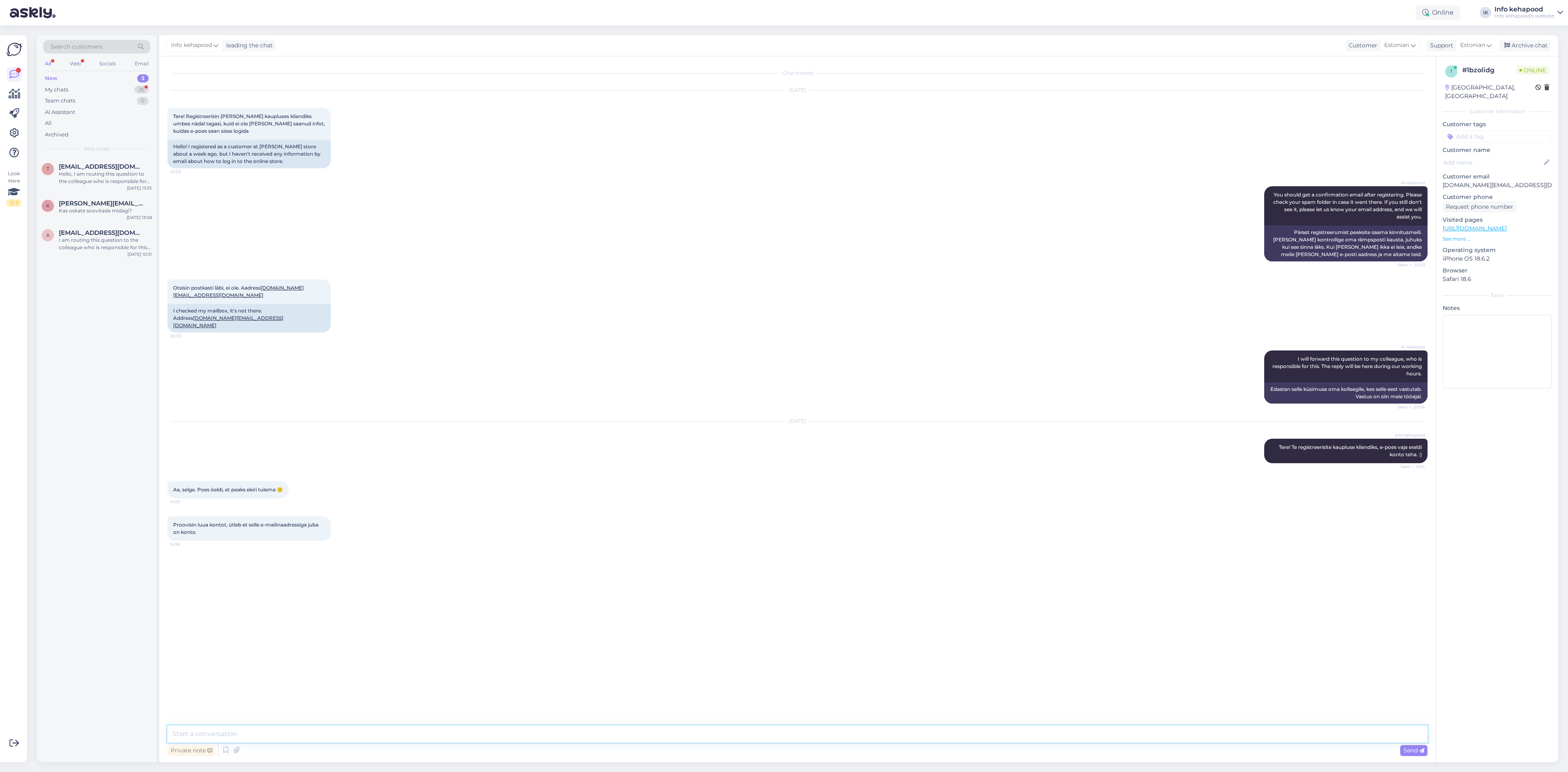
click at [353, 737] on textarea at bounding box center [797, 734] width 1260 height 17
click at [394, 441] on div "[DATE] Info kehapood Tere! Te registreerisite kaupluse kliendiks, e-poes vaja e…" at bounding box center [797, 443] width 1260 height 60
click at [112, 86] on div "My chats 26" at bounding box center [97, 89] width 107 height 12
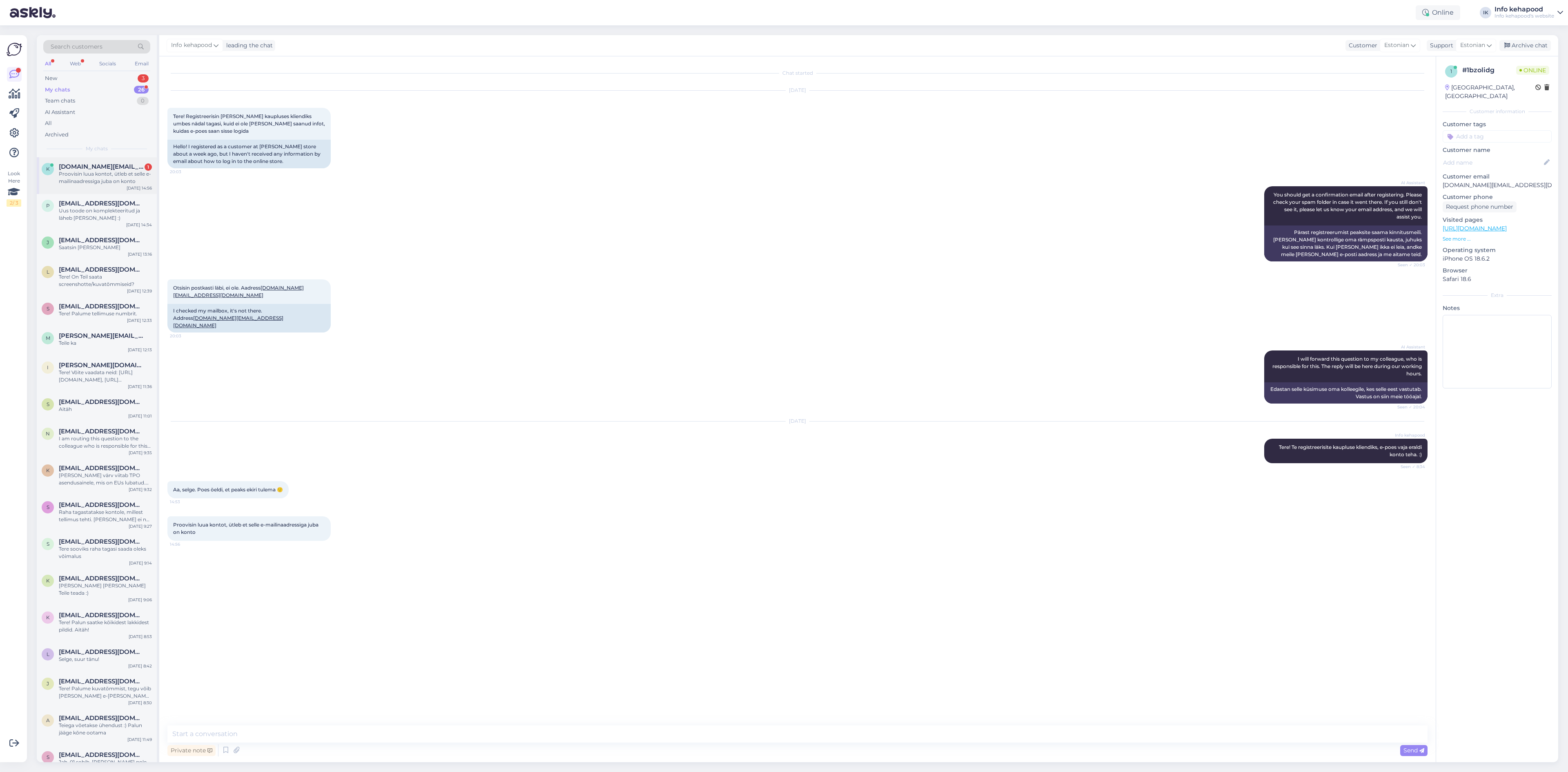
click at [120, 179] on div "Proovisin luua kontot, ütleb et selle e-mailinaadressiga juba on konto" at bounding box center [105, 178] width 93 height 15
click at [501, 739] on textarea at bounding box center [797, 734] width 1260 height 17
type textarea "Lisage email [PERSON_NAME] unustasin salasõna"
type textarea "Vaadake kas saate meilile kirja"
click at [347, 669] on div "Chat started [DATE] Tere! Registreerisin [PERSON_NAME] kaupluses kliendiks umbe…" at bounding box center [801, 391] width 1267 height 653
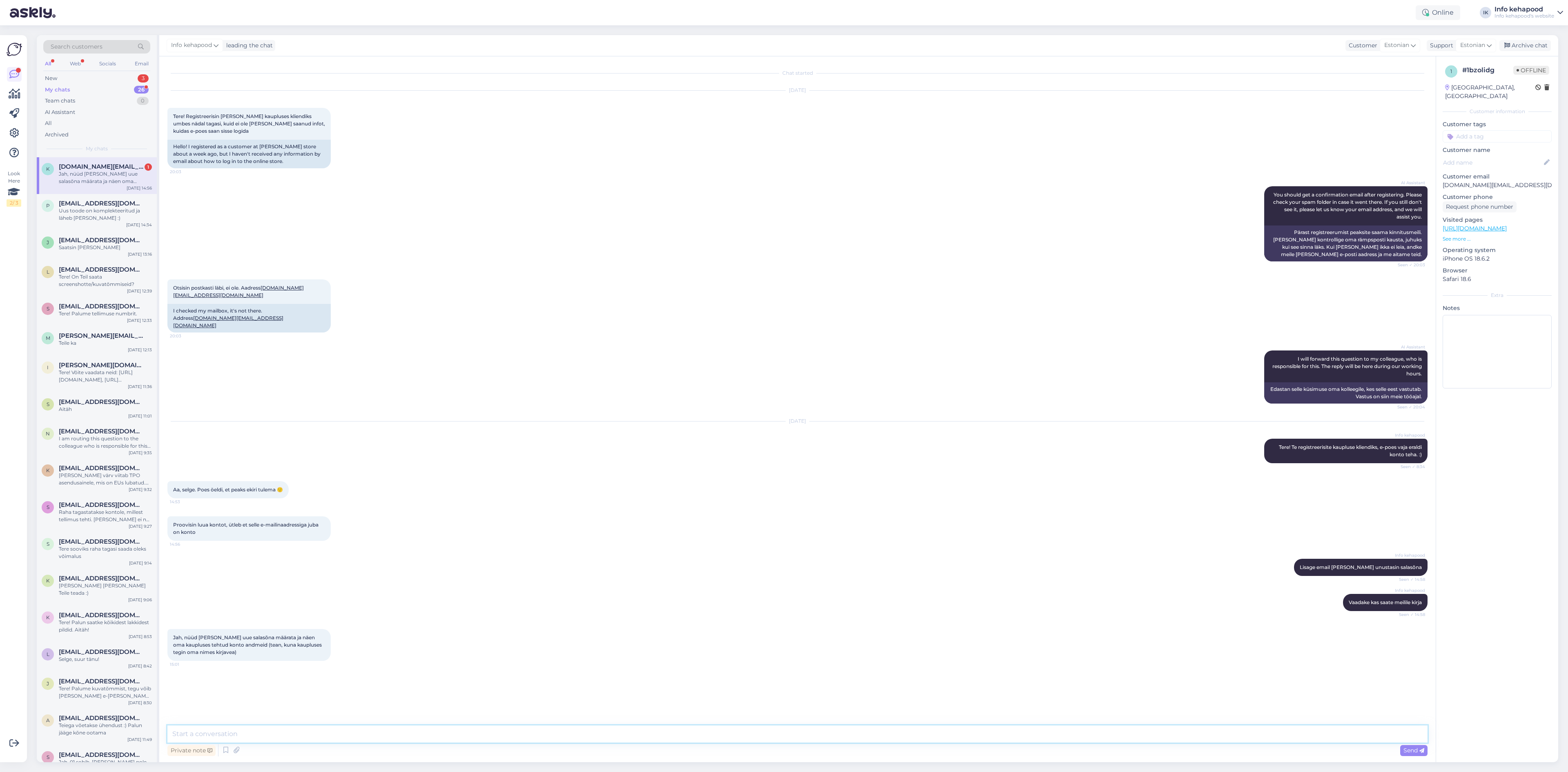
click at [241, 729] on textarea at bounding box center [797, 734] width 1260 height 17
